Goal: Task Accomplishment & Management: Manage account settings

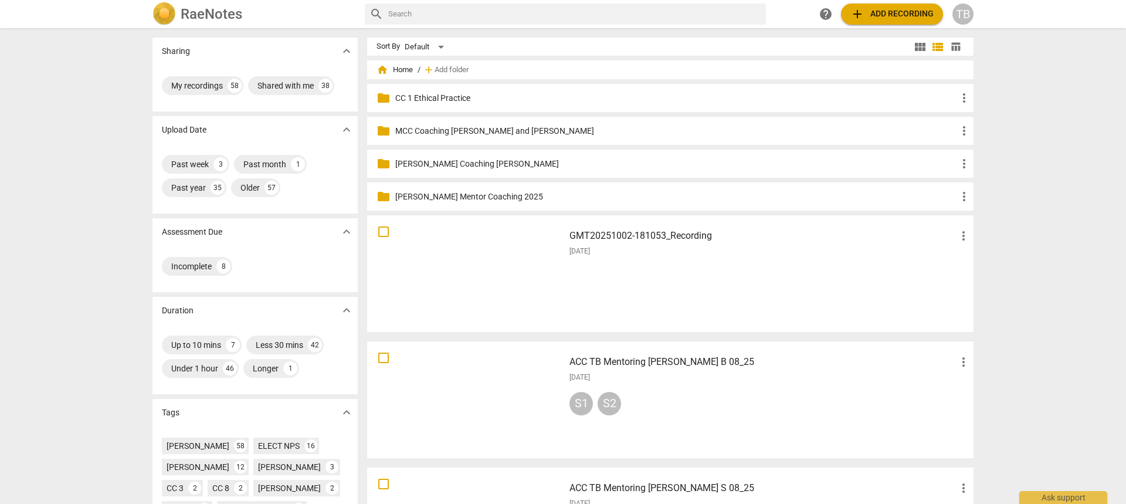
click at [698, 239] on h3 "GMT20251002-181053_Recording" at bounding box center [763, 236] width 387 height 14
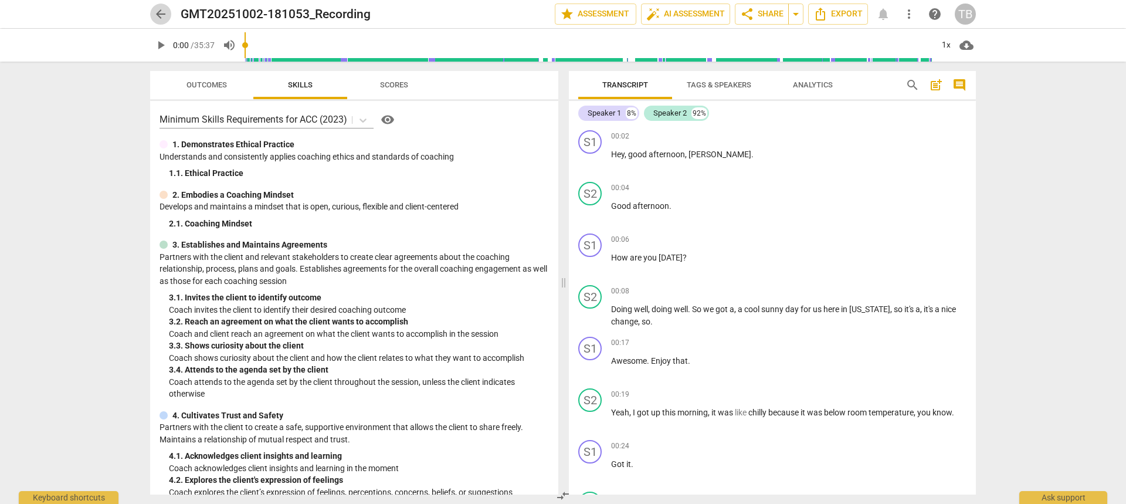
click at [161, 13] on span "arrow_back" at bounding box center [161, 14] width 14 height 14
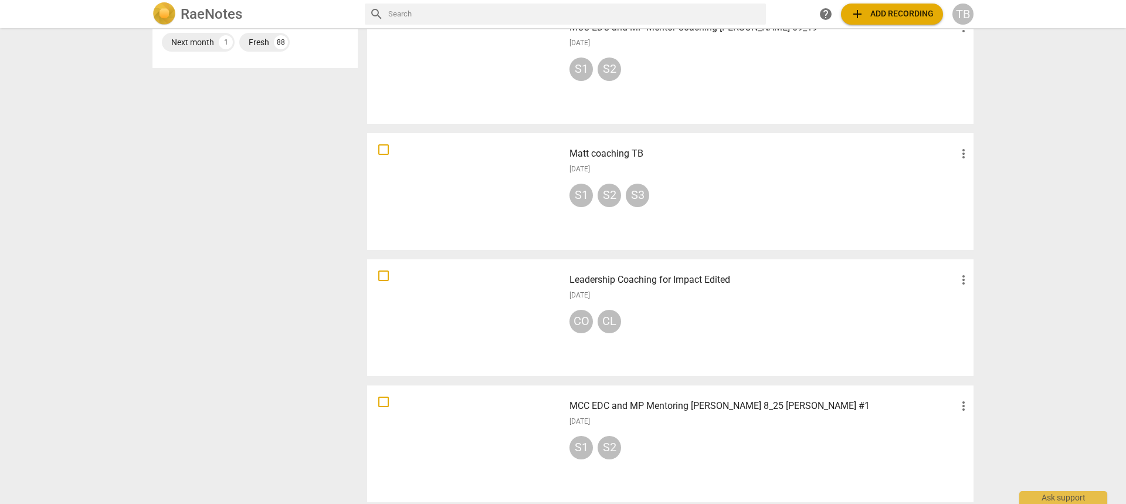
scroll to position [645, 0]
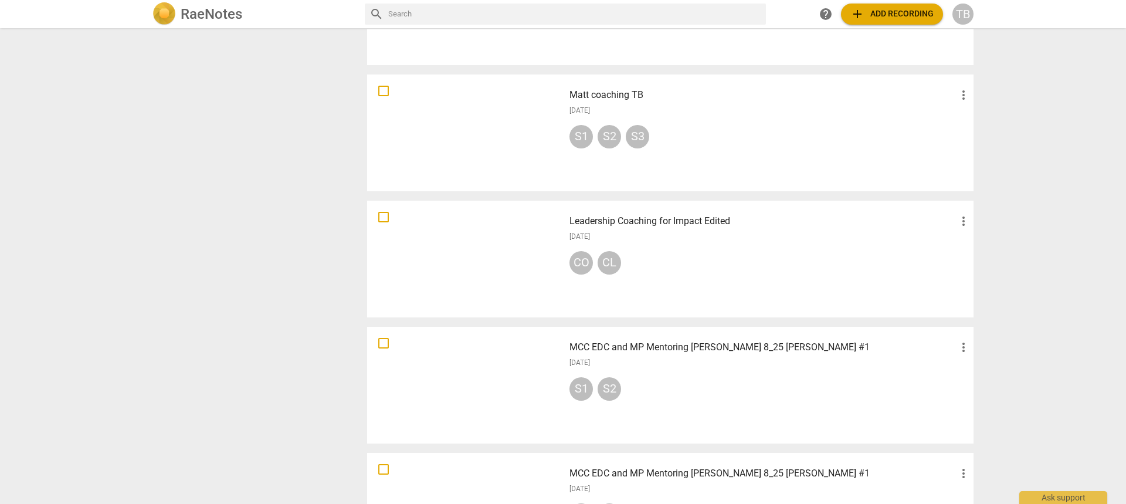
click at [682, 346] on h3 "MCC EDC and MP Mentoring [PERSON_NAME] 8_25 [PERSON_NAME] #1" at bounding box center [763, 347] width 387 height 14
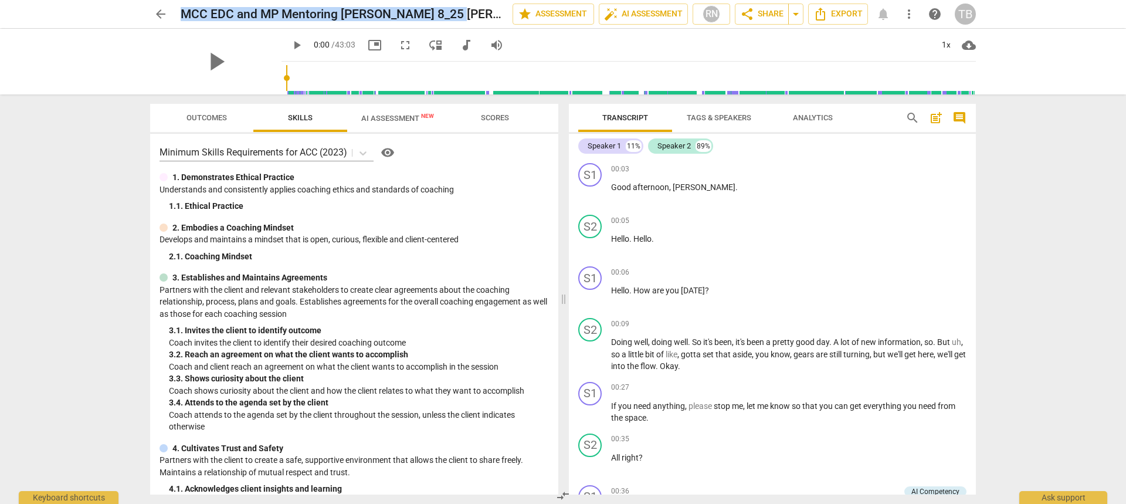
drag, startPoint x: 454, startPoint y: 15, endPoint x: 168, endPoint y: 21, distance: 285.7
click at [168, 21] on div "arrow_back MCC EDC and MP Mentoring [PERSON_NAME] 8_25 [PERSON_NAME] #1 edit st…" at bounding box center [563, 14] width 826 height 21
copy h2 "MCC EDC and MP Mentoring [PERSON_NAME] 8_25 [PERSON_NAME] #1"
click at [163, 15] on span "arrow_back" at bounding box center [161, 14] width 14 height 14
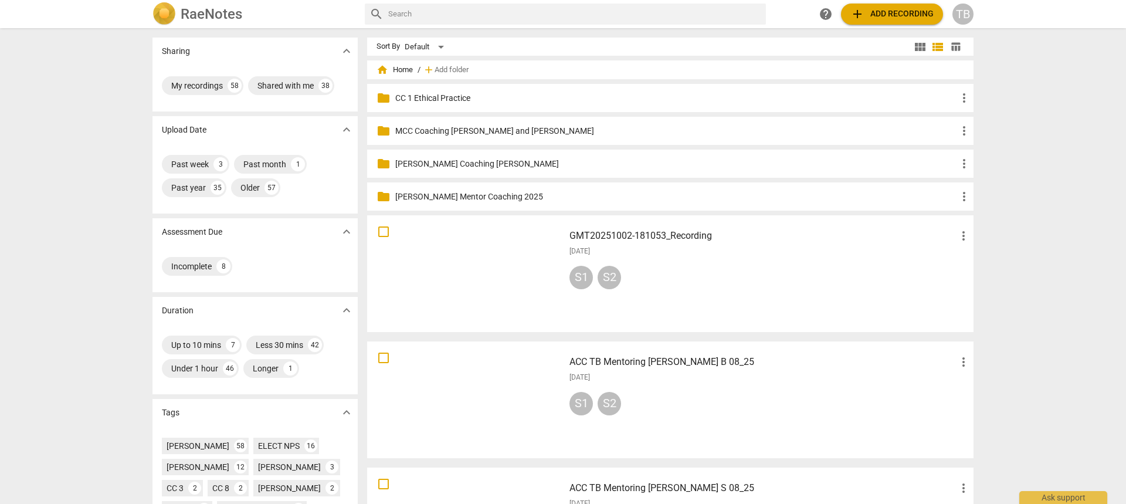
click at [623, 232] on h3 "GMT20251002-181053_Recording" at bounding box center [763, 236] width 387 height 14
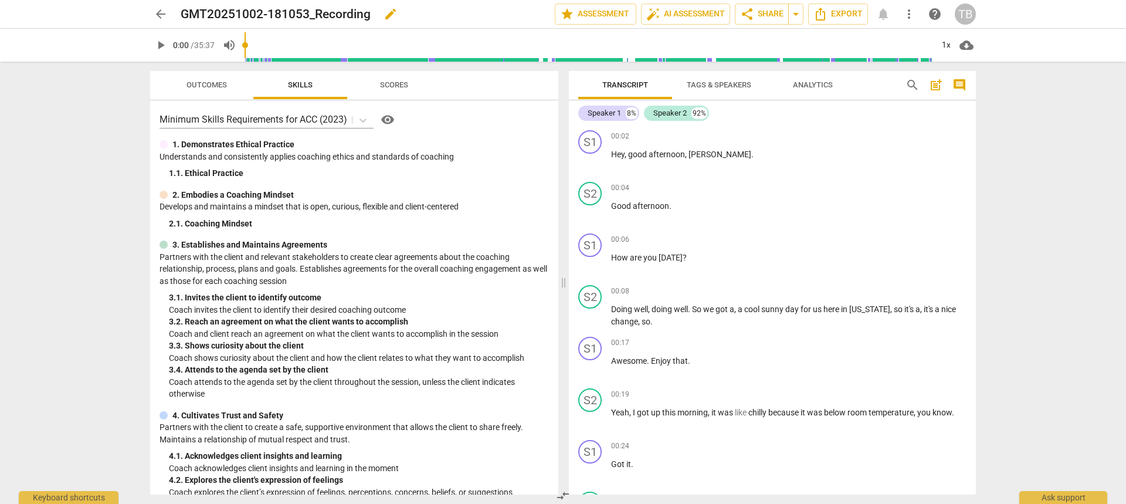
click at [395, 14] on span "edit" at bounding box center [391, 14] width 14 height 14
drag, startPoint x: 385, startPoint y: 14, endPoint x: 128, endPoint y: 13, distance: 256.9
click at [128, 13] on div "arrow_back GMT20251002-181053_Recording done clear star Assessment auto_fix_hig…" at bounding box center [562, 14] width 1107 height 28
click at [385, 15] on input "MCC EDC and MP Mentoring [PERSON_NAME] 8_25 [PERSON_NAME] #1" at bounding box center [342, 14] width 323 height 22
click at [466, 10] on input "MCC EDC and MP Mentoring [PERSON_NAME] 10_25 [PERSON_NAME] #1" at bounding box center [342, 14] width 323 height 22
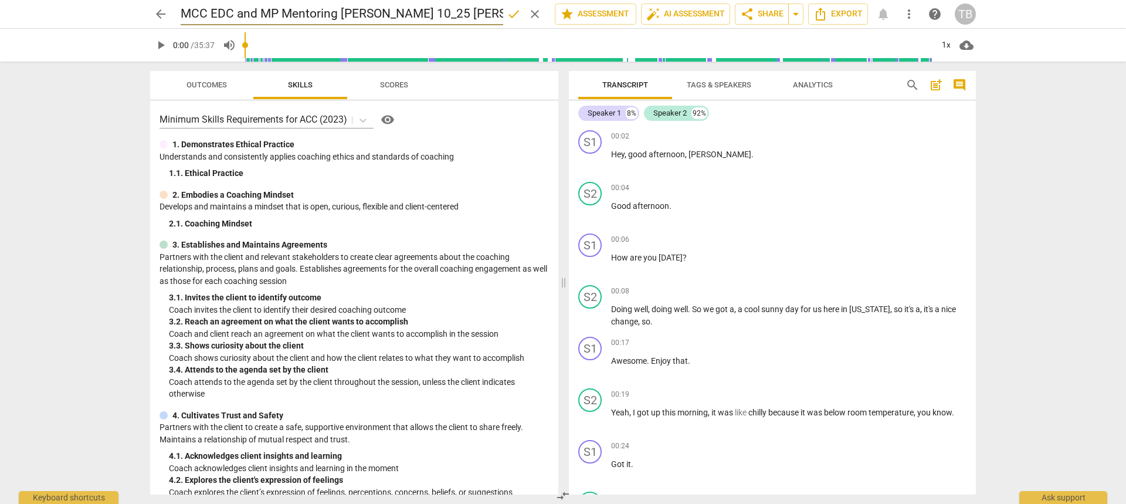
type input "MCC EDC and MP Mentoring [PERSON_NAME] 10_25 [PERSON_NAME] #4"
click at [509, 16] on span "done" at bounding box center [514, 14] width 14 height 14
click at [695, 16] on span "auto_fix_high AI Assessment" at bounding box center [685, 14] width 79 height 14
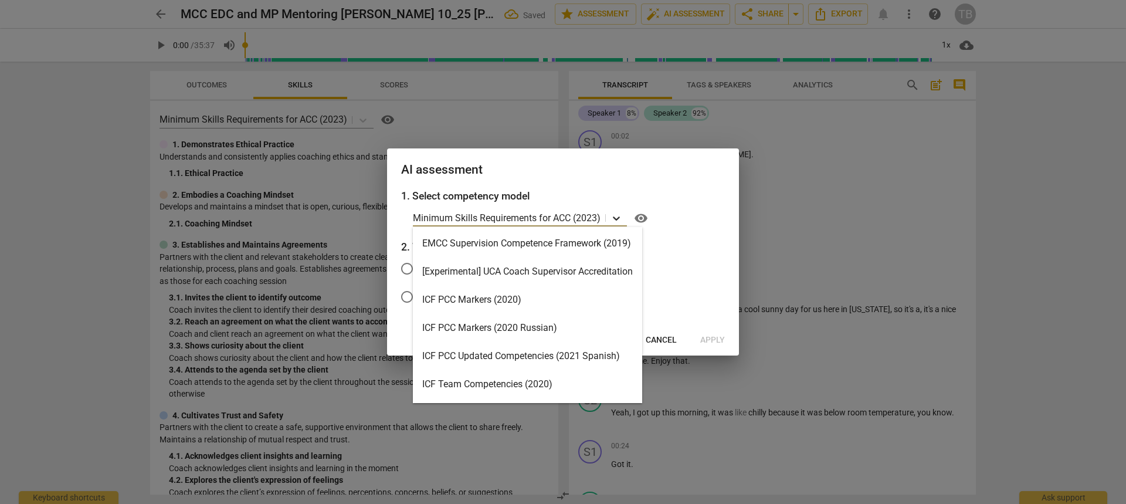
click at [616, 215] on icon at bounding box center [617, 218] width 12 height 12
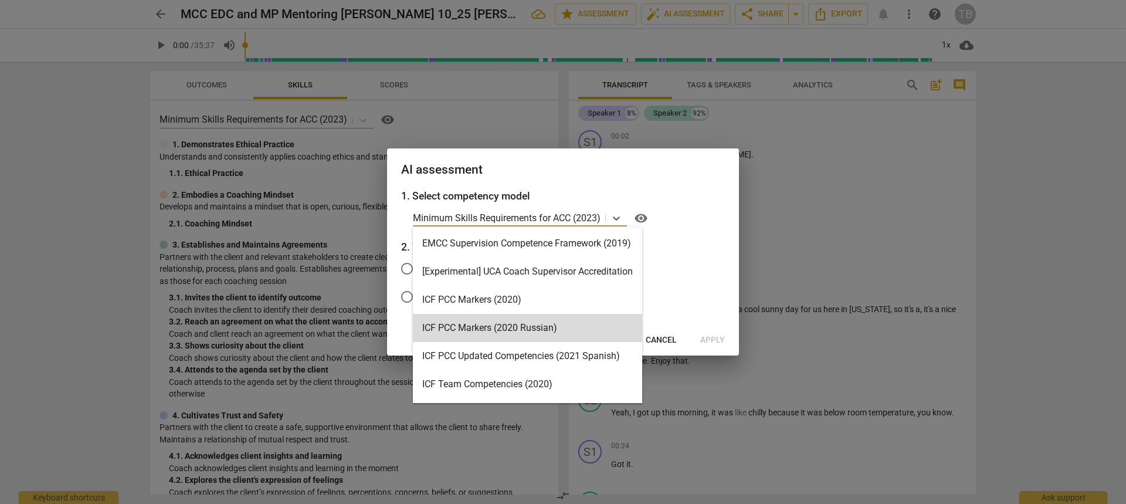
scroll to position [279, 0]
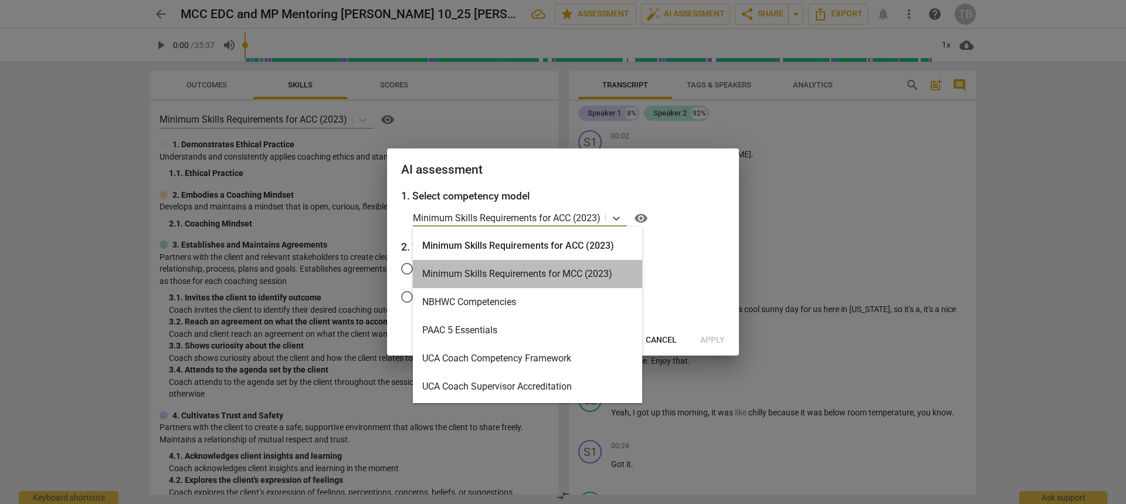
click at [551, 271] on div "Minimum Skills Requirements for MCC (2023)" at bounding box center [527, 274] width 229 height 28
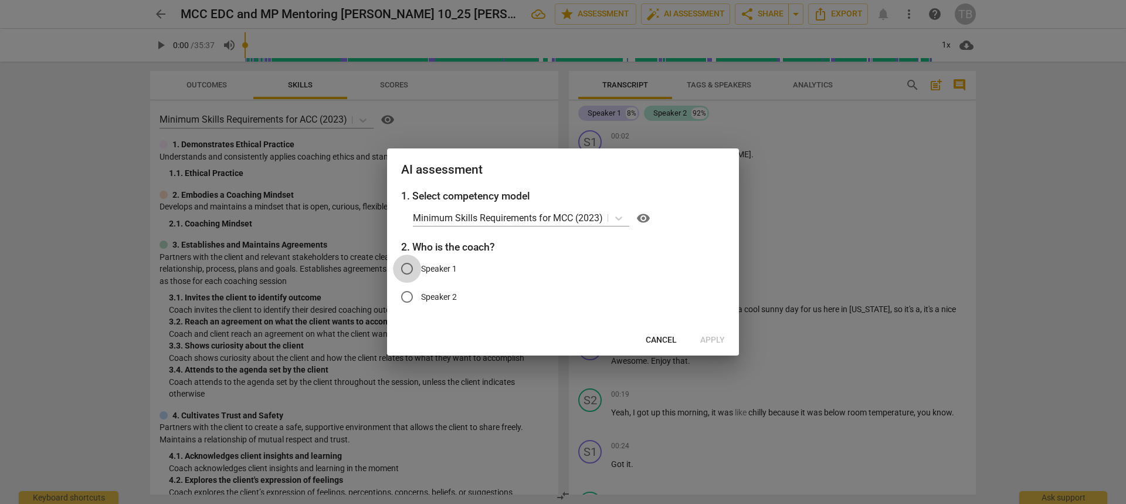
drag, startPoint x: 406, startPoint y: 267, endPoint x: 551, endPoint y: 297, distance: 148.6
click at [406, 267] on input "Speaker 1" at bounding box center [407, 269] width 28 height 28
radio input "true"
click at [704, 337] on span "Apply" at bounding box center [712, 340] width 25 height 12
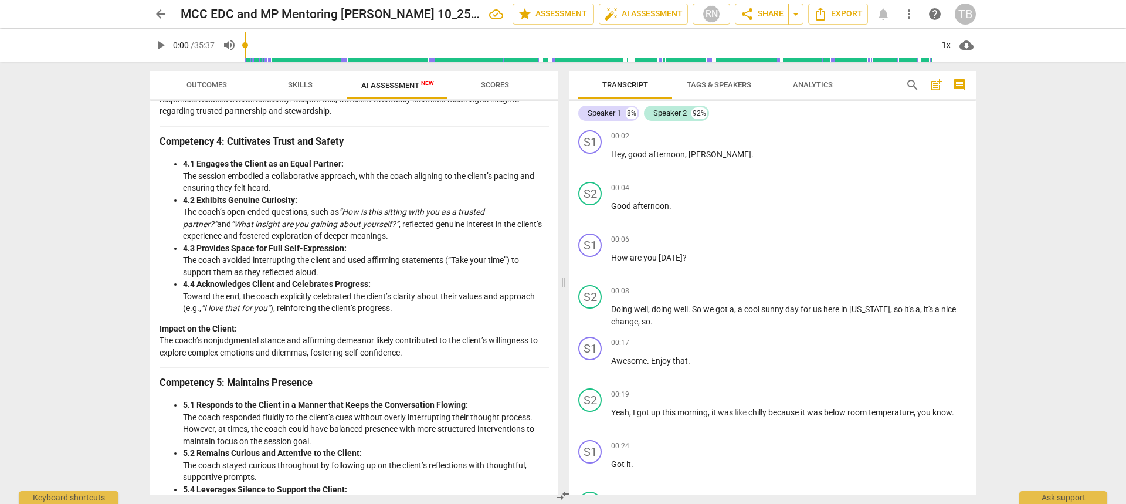
scroll to position [345, 0]
